Goal: Learn about a topic

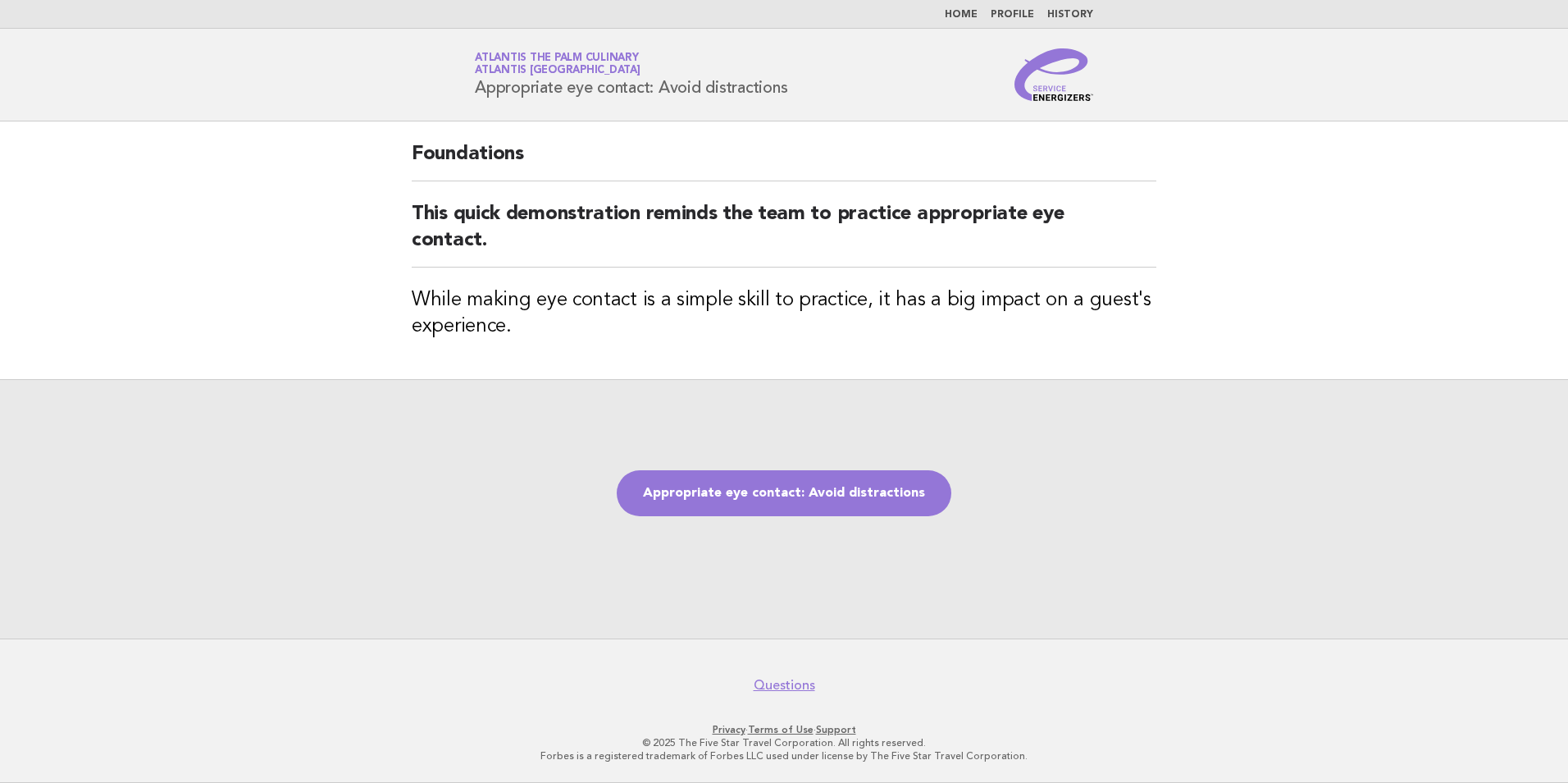
click at [897, 506] on link "Appropriate eye contact: Avoid distractions" at bounding box center [784, 493] width 335 height 46
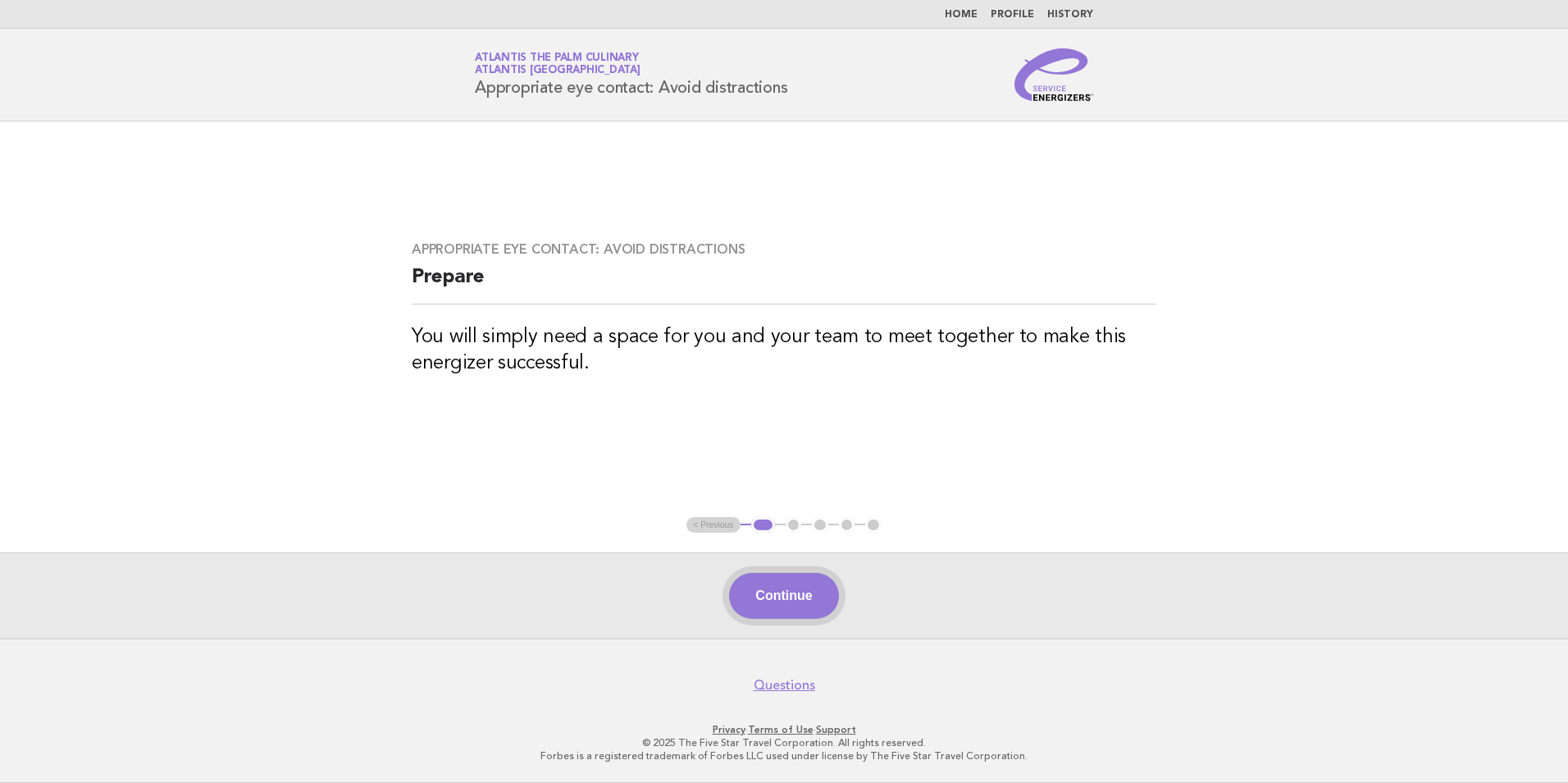
click at [808, 618] on button "Continue" at bounding box center [784, 596] width 109 height 46
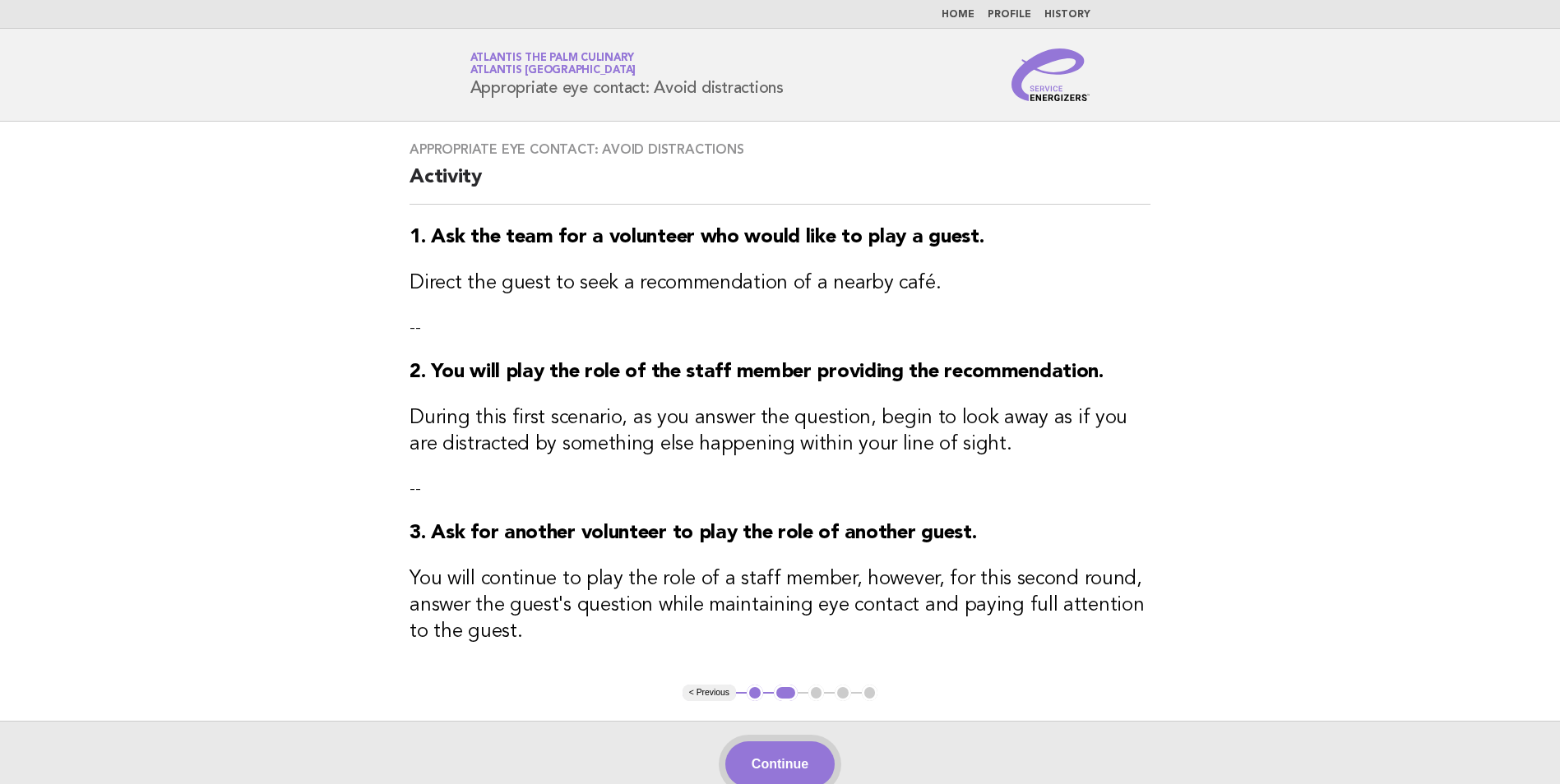
click at [773, 760] on button "Continue" at bounding box center [780, 764] width 109 height 46
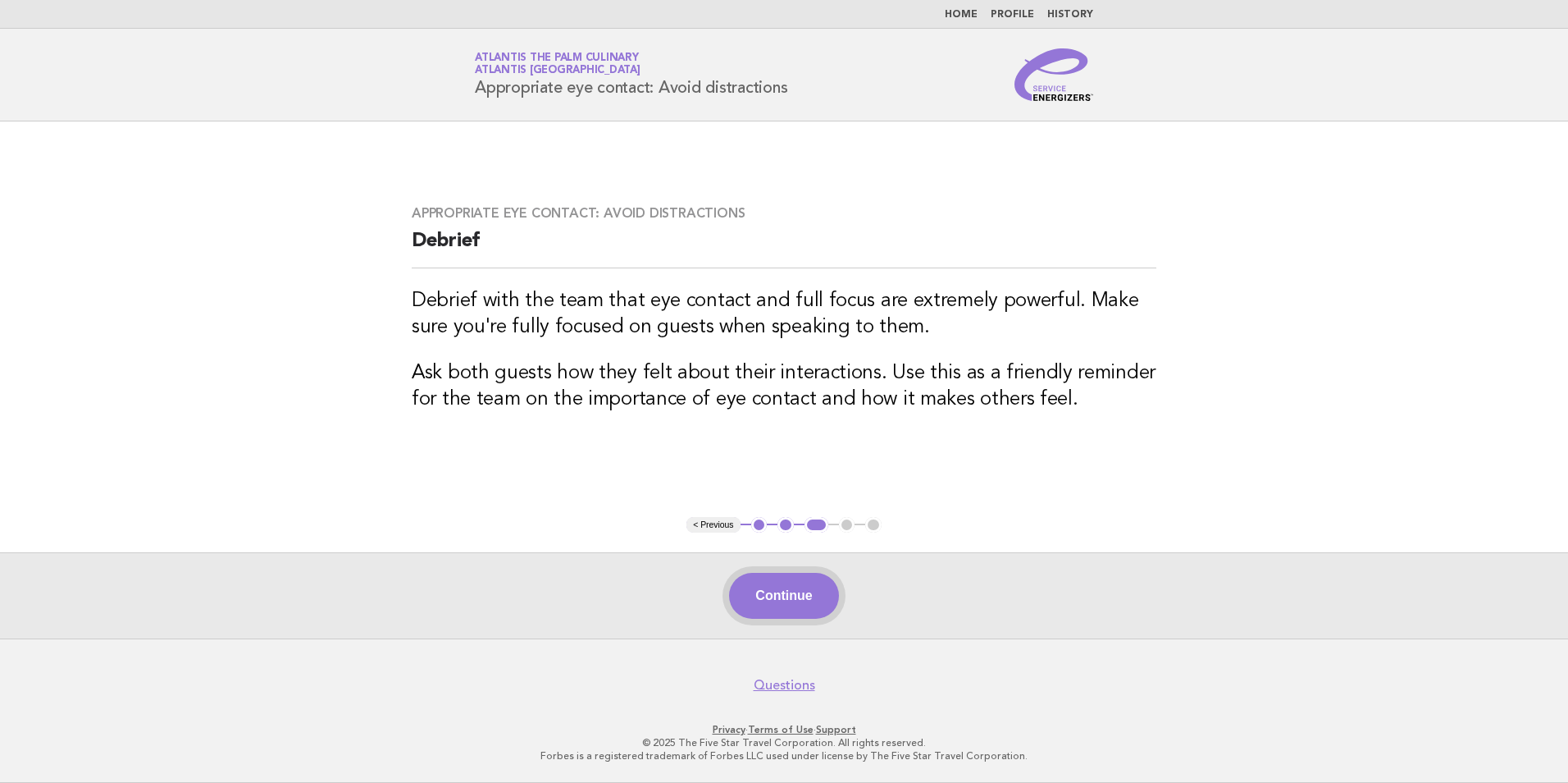
click at [797, 599] on button "Continue" at bounding box center [784, 596] width 109 height 46
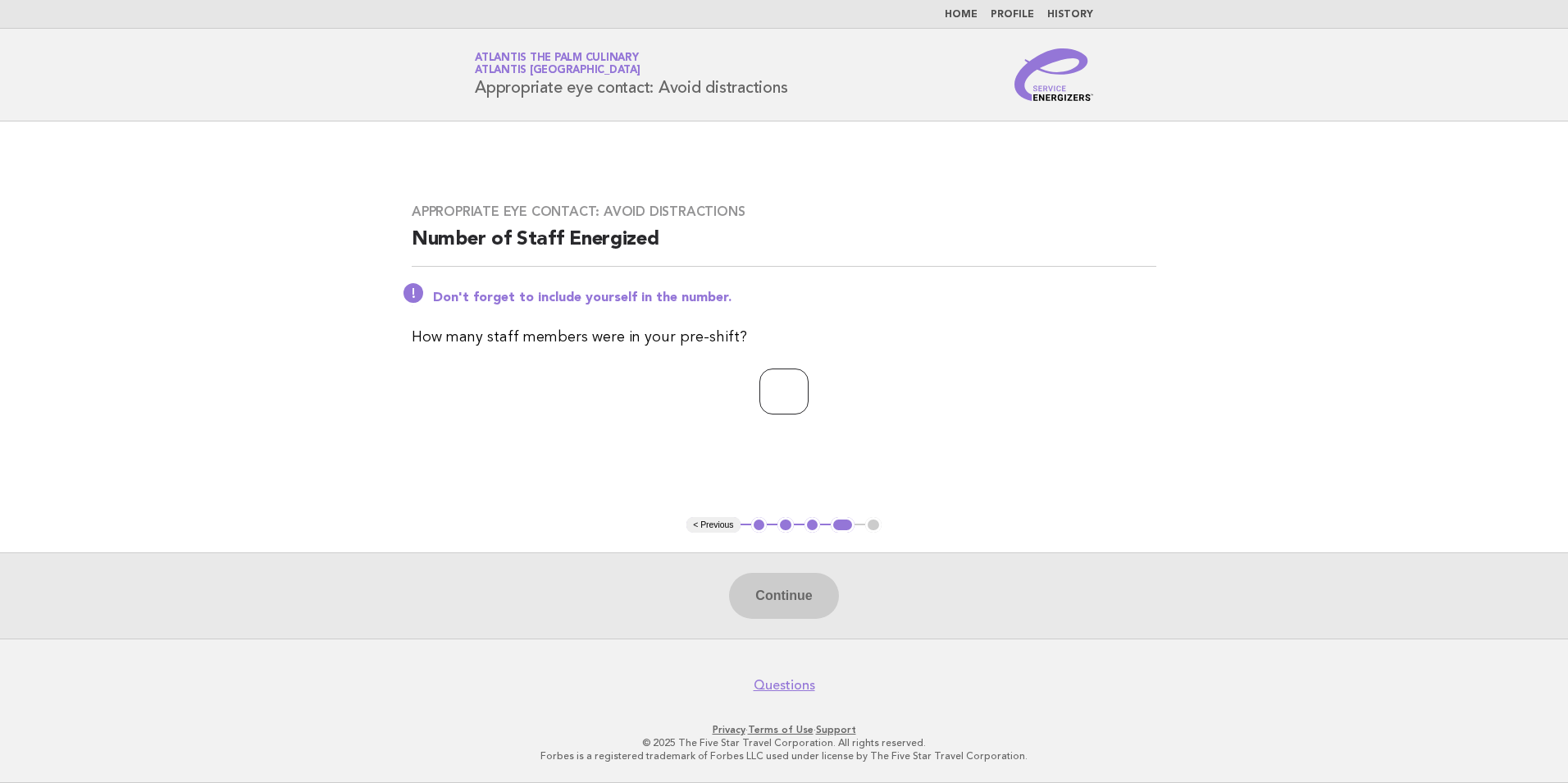
click at [775, 408] on input "number" at bounding box center [784, 391] width 49 height 46
type input "**"
click at [772, 587] on button "Continue" at bounding box center [784, 596] width 109 height 46
